Goal: Task Accomplishment & Management: Manage account settings

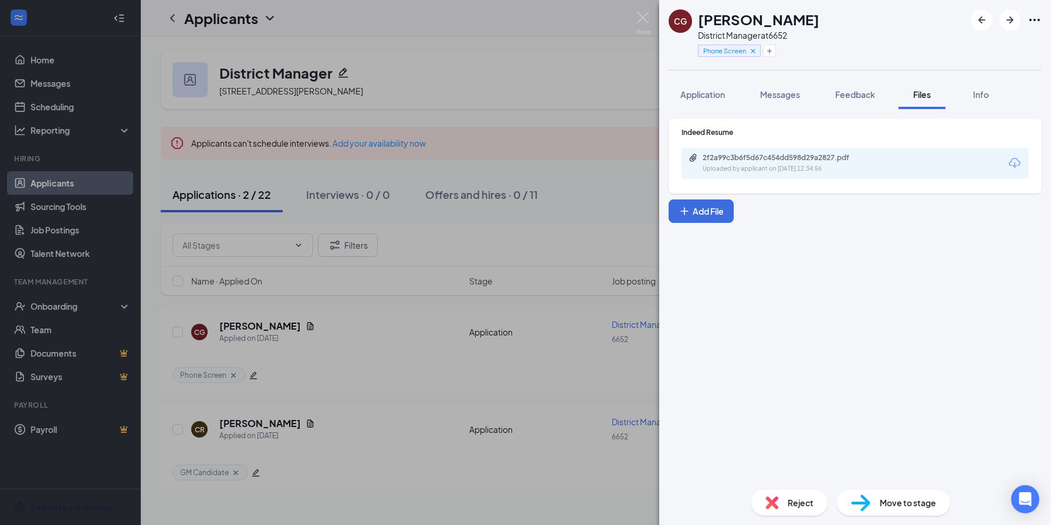
click at [493, 95] on div "CG [PERSON_NAME] District Manager at 6652 Phone Screen Application Messages Fee…" at bounding box center [525, 262] width 1051 height 525
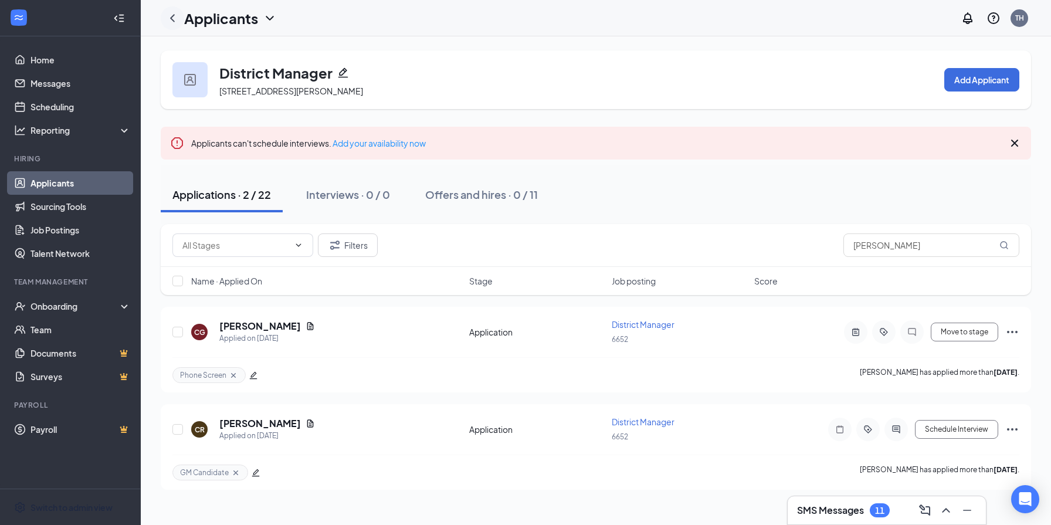
click at [172, 16] on icon "ChevronLeft" at bounding box center [172, 18] width 5 height 8
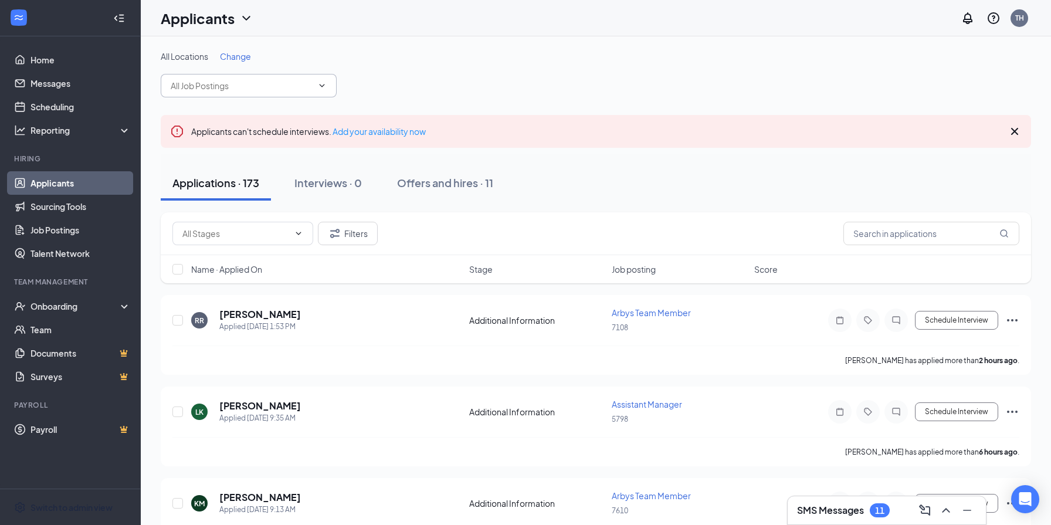
click at [323, 84] on icon "ChevronDown" at bounding box center [322, 85] width 5 height 3
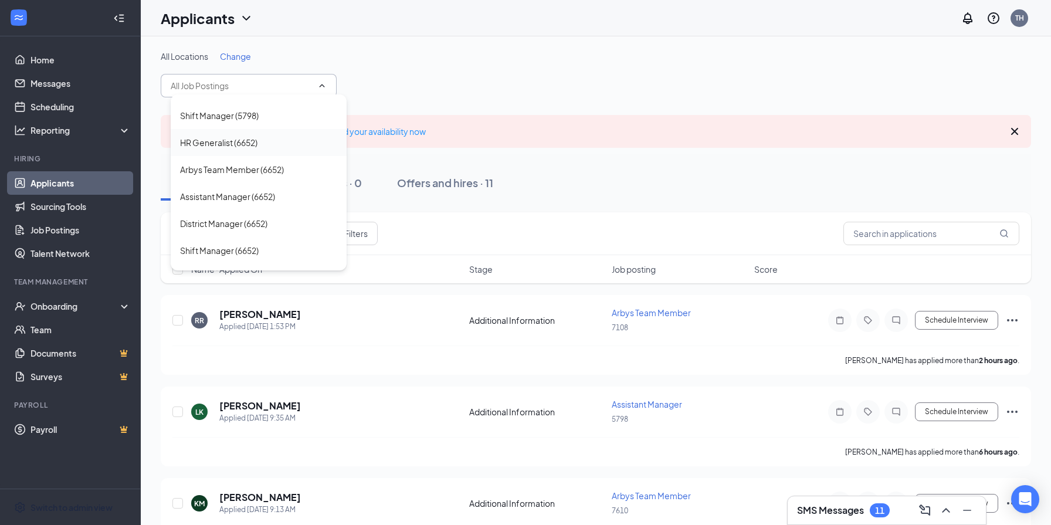
scroll to position [132, 0]
click at [252, 222] on div "District Manager (6652)" at bounding box center [223, 218] width 87 height 13
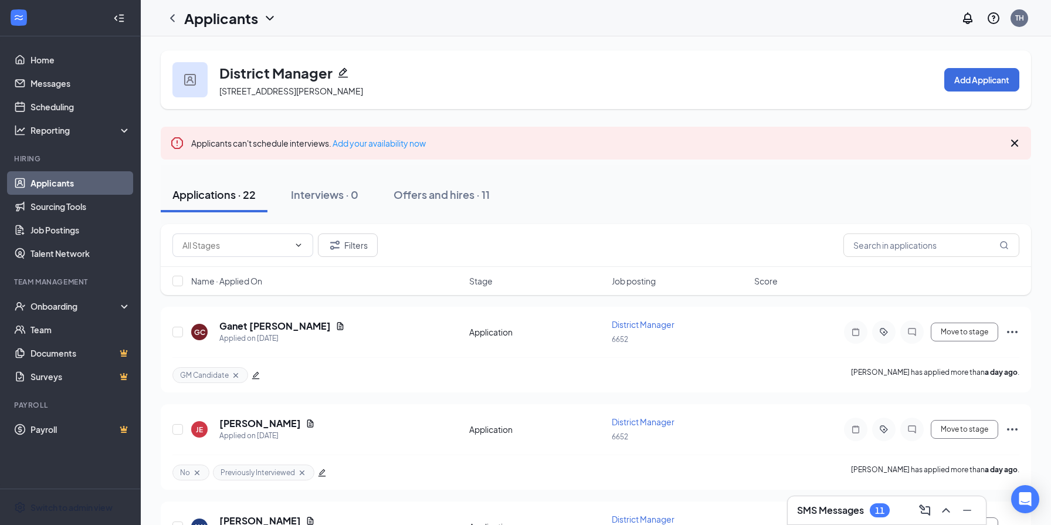
click at [521, 72] on div "District Manager [STREET_ADDRESS][PERSON_NAME] Add Applicant" at bounding box center [596, 79] width 870 height 59
click at [565, 195] on div "Applications · 22 Interviews · 0 Offers and hires · 11" at bounding box center [596, 194] width 870 height 35
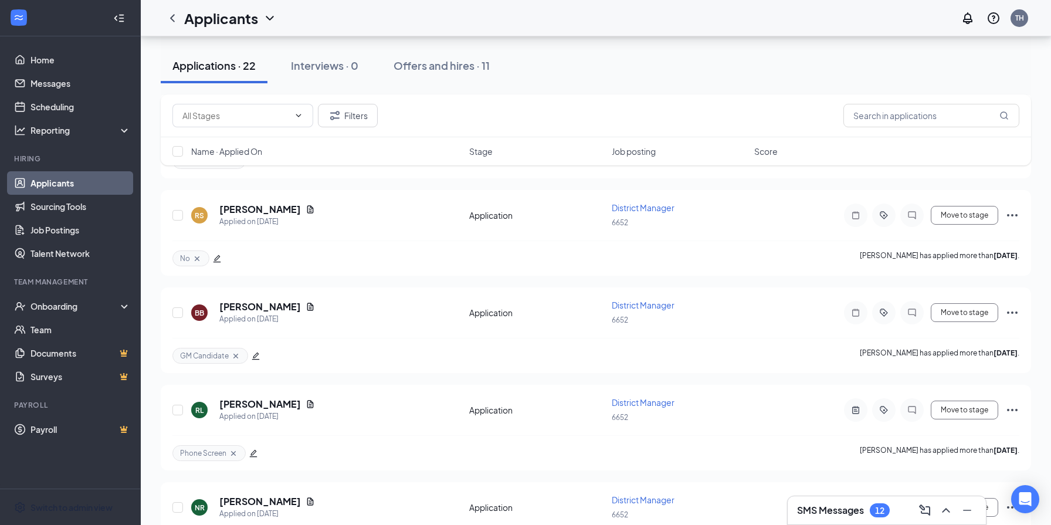
scroll to position [711, 0]
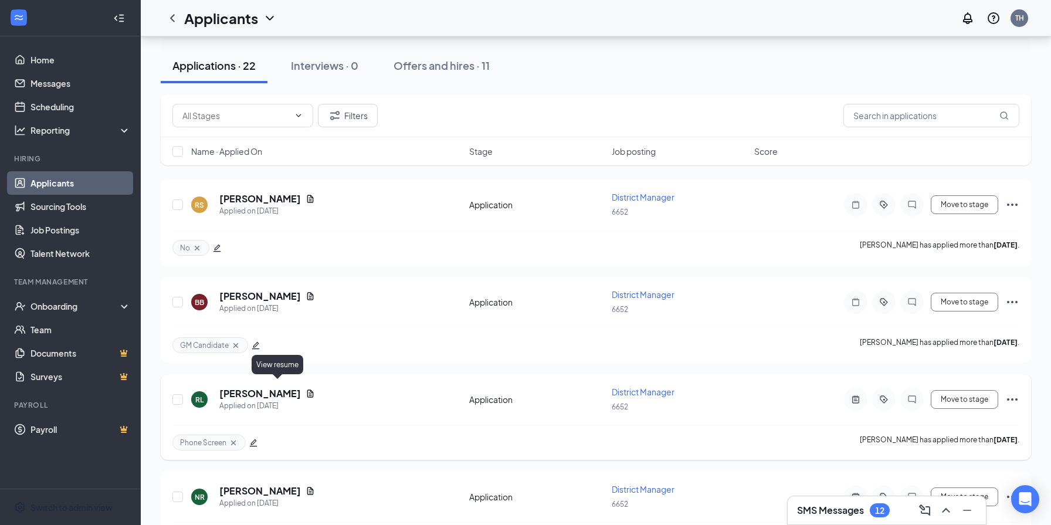
click at [306, 389] on icon "Document" at bounding box center [310, 393] width 9 height 9
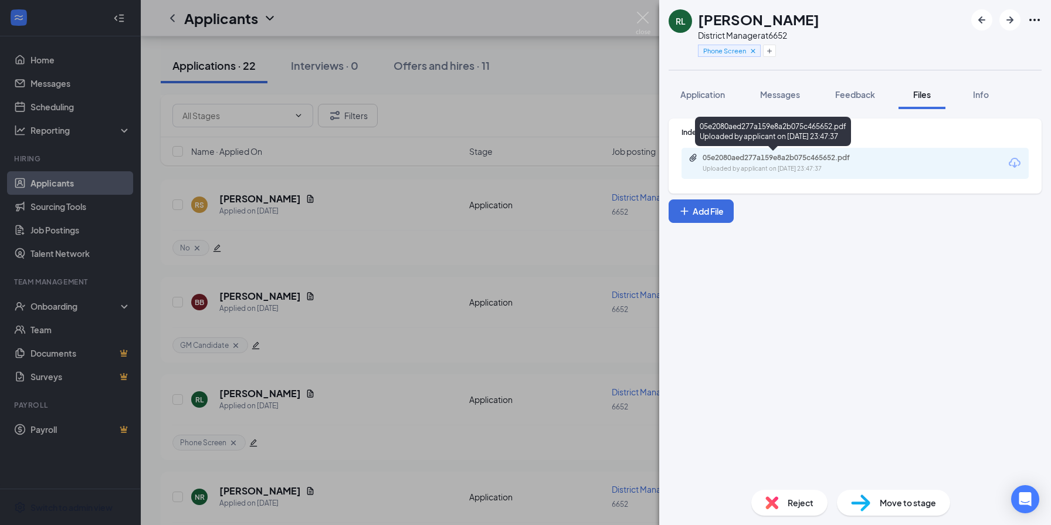
click at [786, 157] on div "05e2080aed277a159e8a2b075c465652.pdf" at bounding box center [785, 157] width 164 height 9
click at [748, 158] on div "05e2080aed277a159e8a2b075c465652.pdf" at bounding box center [785, 157] width 164 height 9
click at [802, 154] on div "05e2080aed277a159e8a2b075c465652.pdf" at bounding box center [785, 157] width 164 height 9
click at [589, 106] on div "[PERSON_NAME] [PERSON_NAME] District Manager at 6652 Phone Screen Application M…" at bounding box center [525, 262] width 1051 height 525
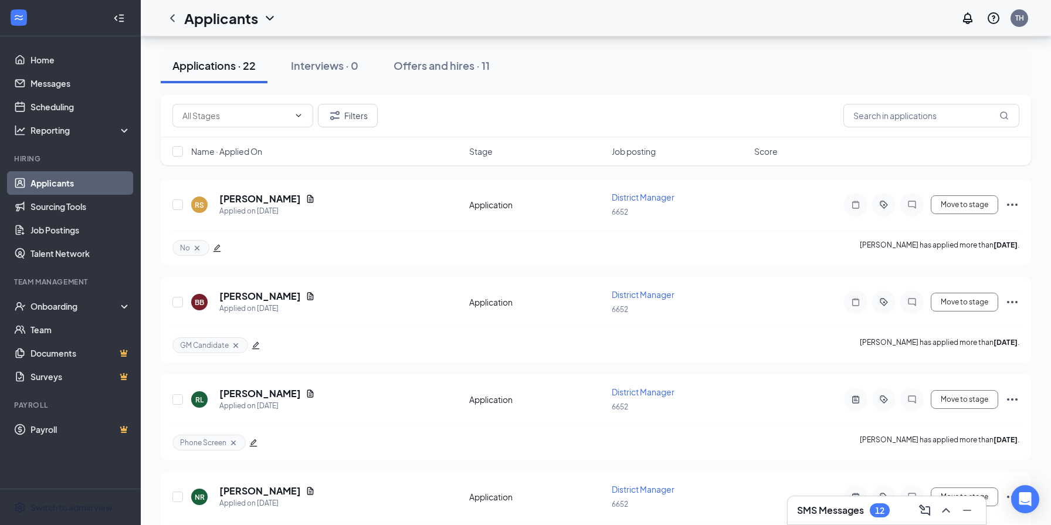
click at [644, 19] on div "Applicants TH" at bounding box center [596, 18] width 910 height 36
